Goal: Information Seeking & Learning: Learn about a topic

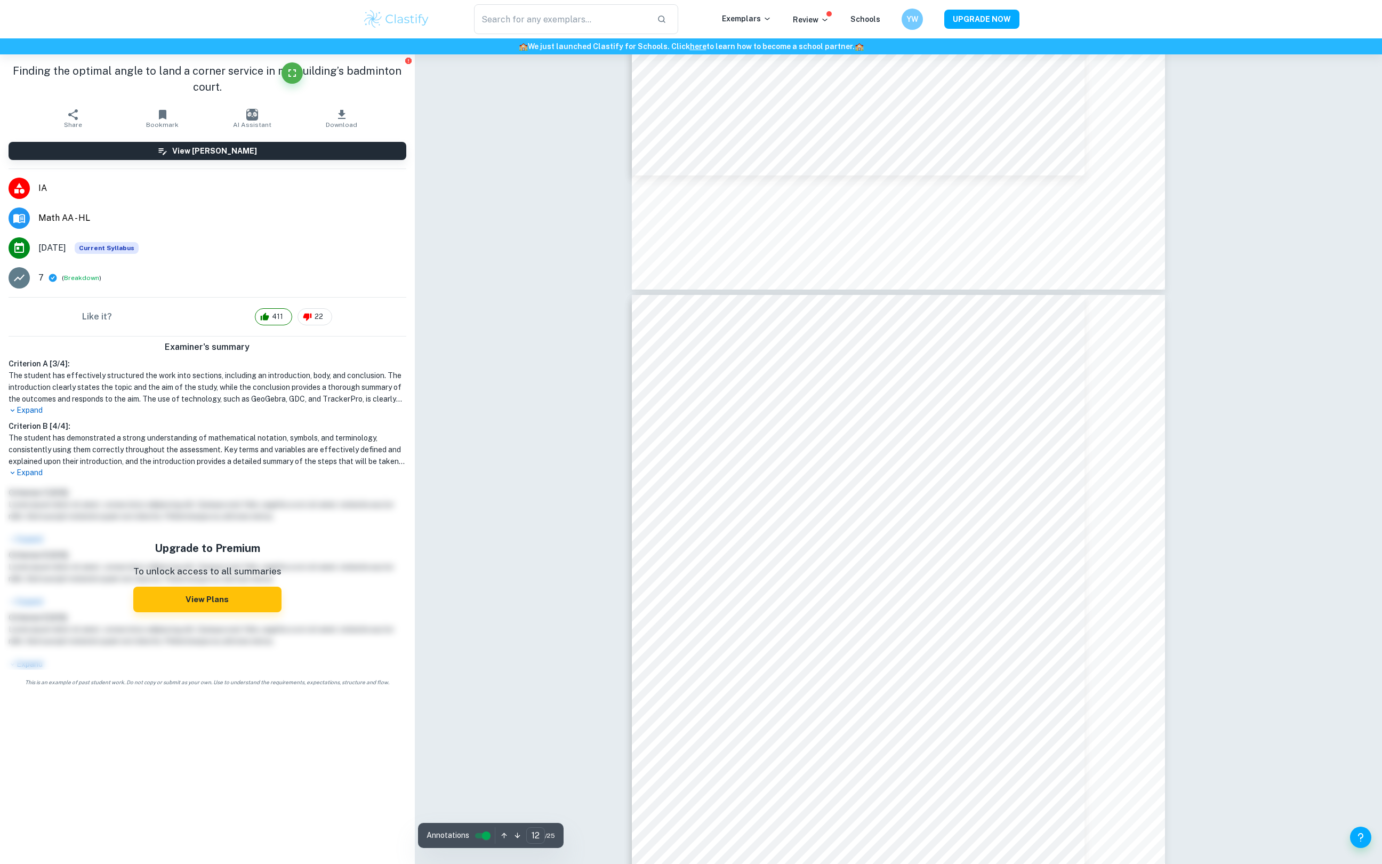
scroll to position [7951, 0]
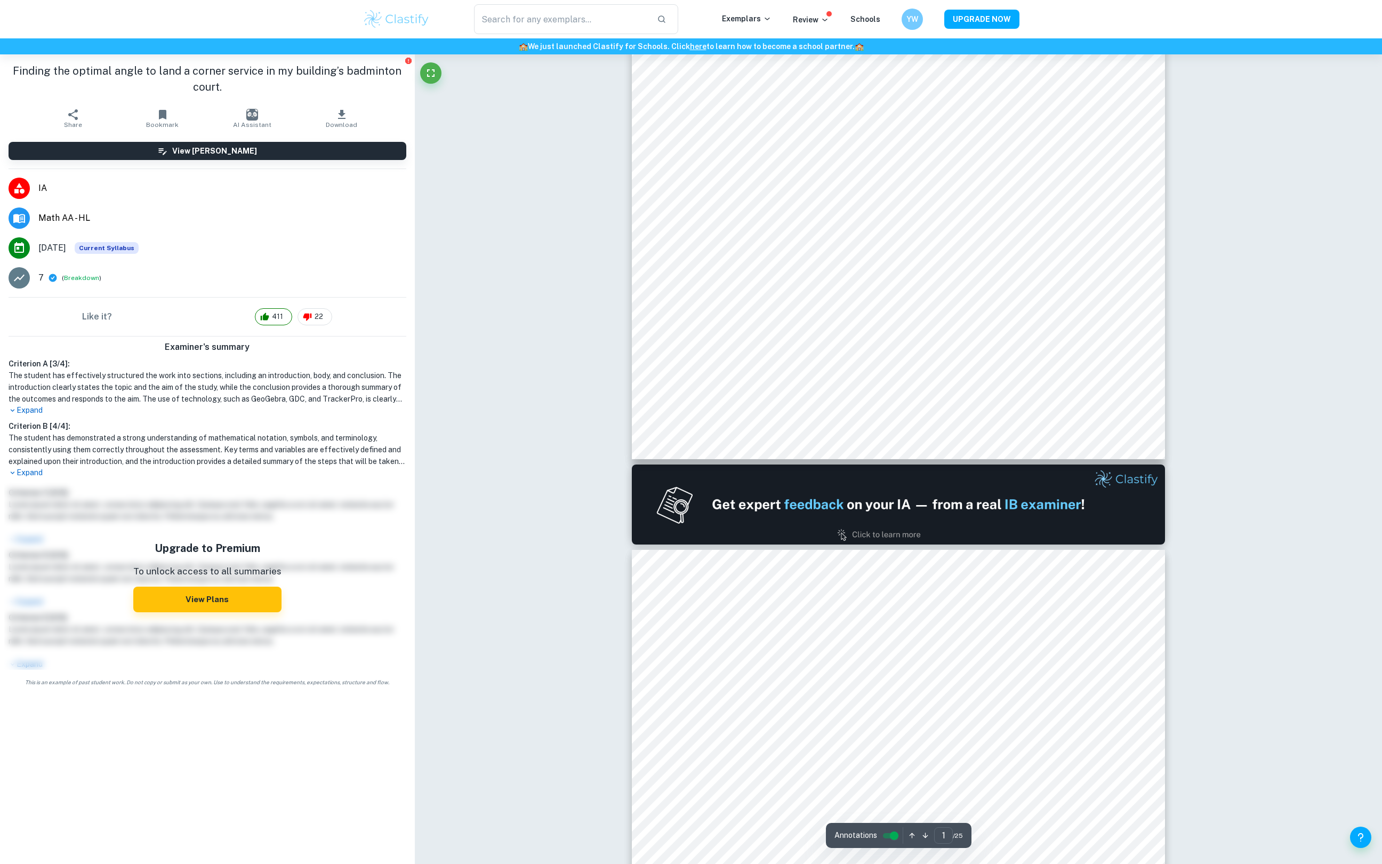
type input "2"
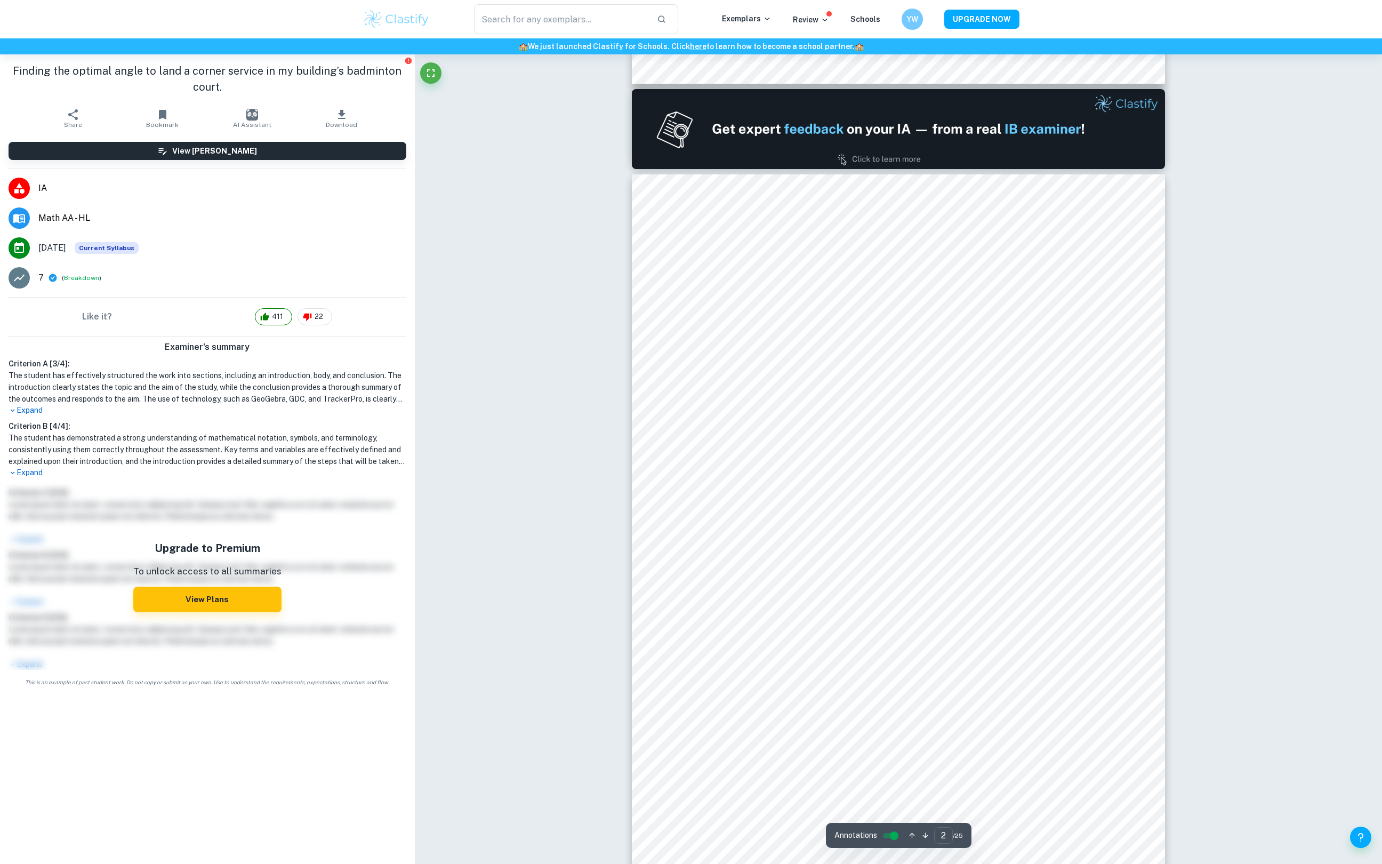
scroll to position [739, 0]
